Goal: Find specific page/section: Find specific page/section

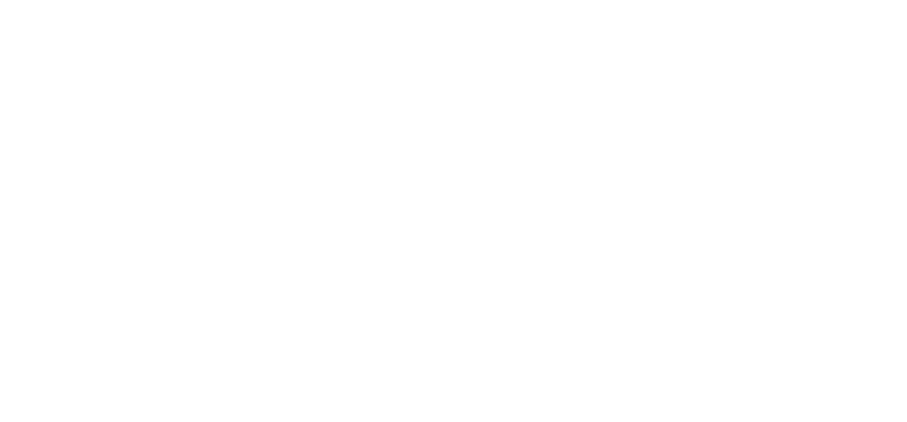
select select "Song"
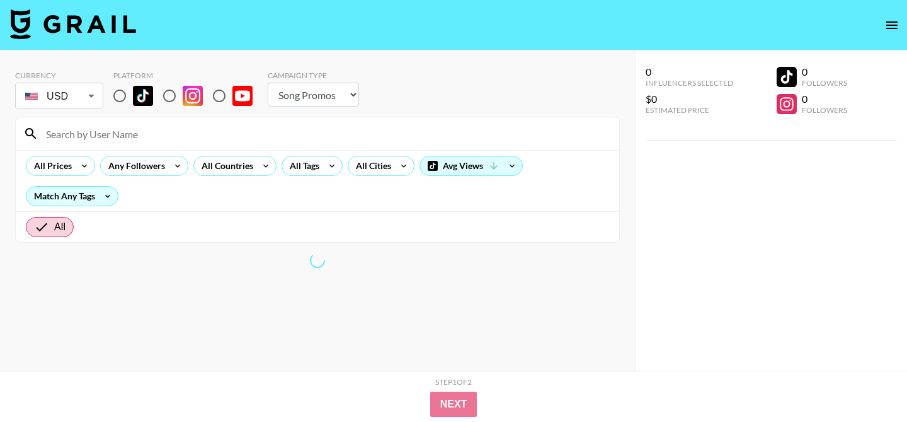
click at [112, 100] on input "radio" at bounding box center [119, 96] width 26 height 26
radio input "true"
click at [127, 119] on div at bounding box center [318, 133] width 604 height 33
click at [127, 125] on input at bounding box center [324, 133] width 573 height 20
click at [124, 130] on input at bounding box center [324, 133] width 573 height 20
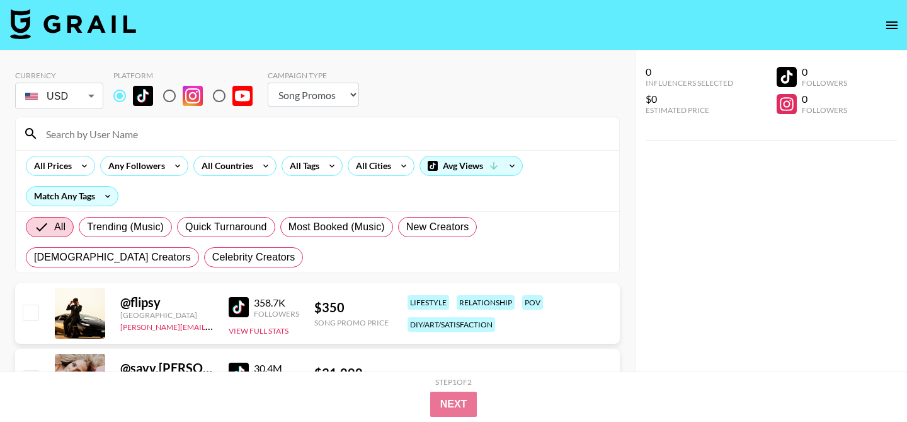
click at [165, 137] on input at bounding box center [324, 133] width 573 height 20
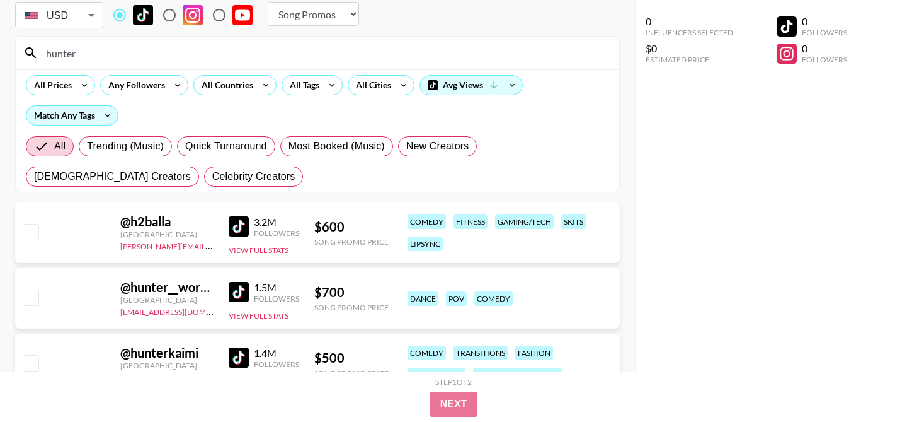
scroll to position [83, 0]
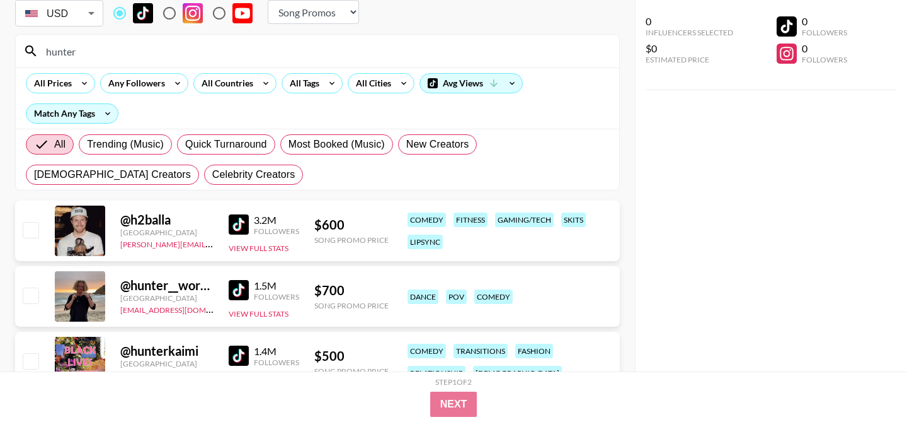
type input "hunter"
click at [239, 294] on img at bounding box center [239, 290] width 20 height 20
